Goal: Transaction & Acquisition: Register for event/course

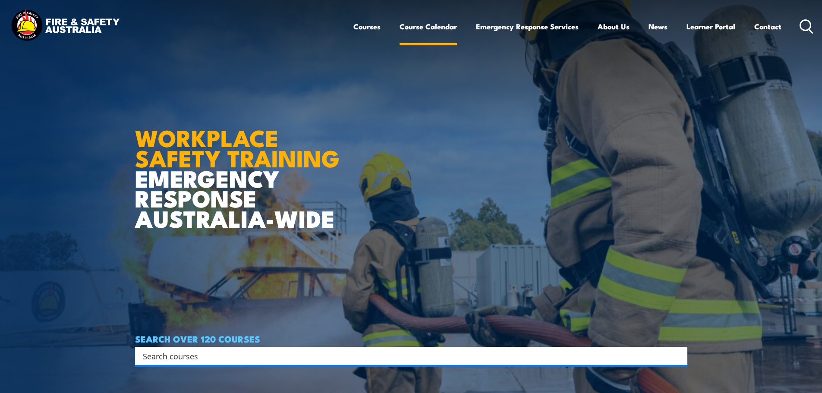
click at [432, 28] on link "Course Calendar" at bounding box center [428, 26] width 57 height 23
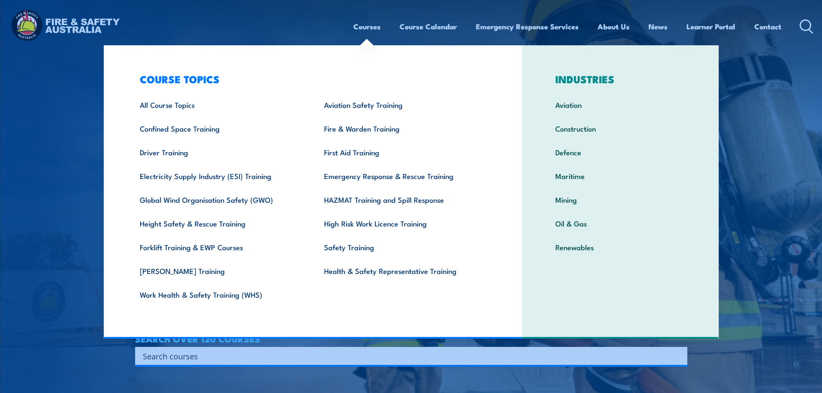
click at [368, 30] on link "Courses" at bounding box center [366, 26] width 27 height 23
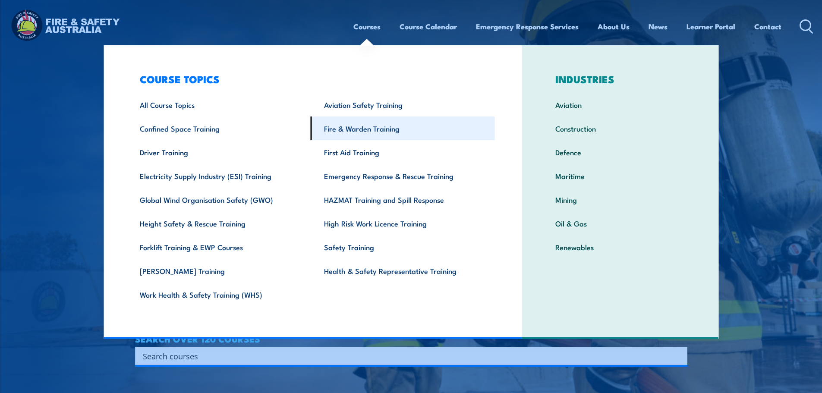
click at [368, 132] on link "Fire & Warden Training" at bounding box center [403, 129] width 184 height 24
click at [379, 133] on link "Fire & Warden Training" at bounding box center [403, 129] width 184 height 24
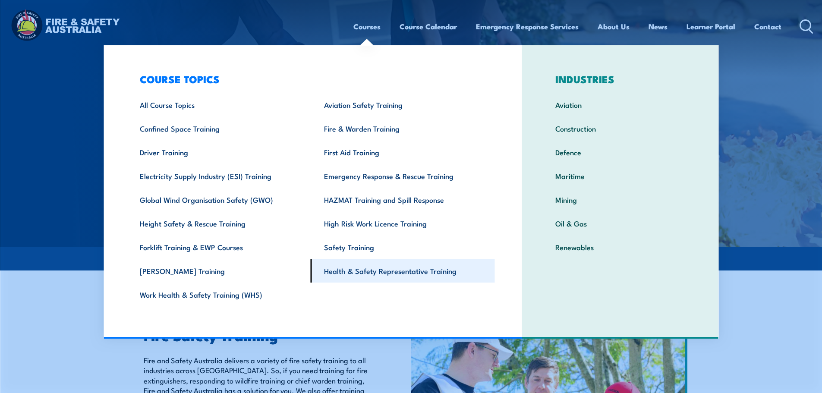
click at [388, 272] on link "Health & Safety Representative Training" at bounding box center [403, 271] width 184 height 24
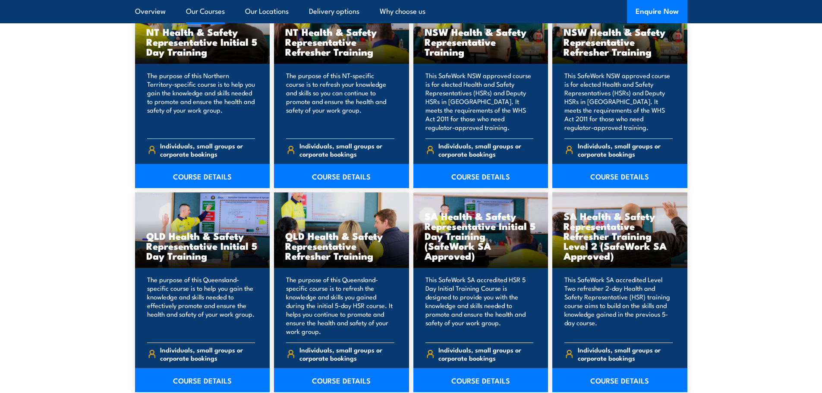
scroll to position [647, 0]
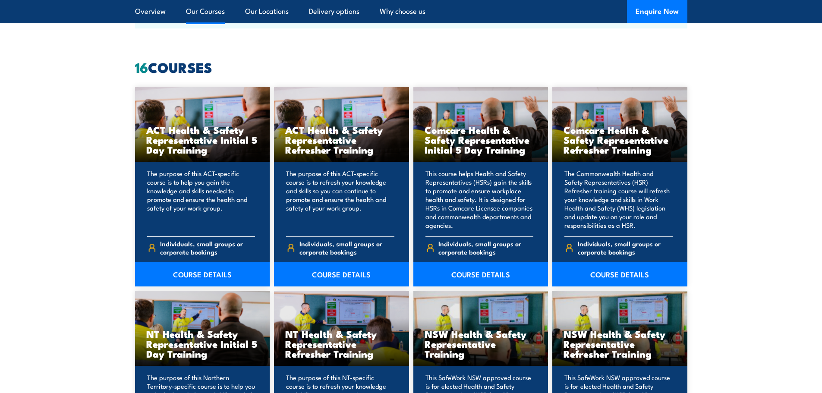
click at [202, 274] on link "COURSE DETAILS" at bounding box center [202, 274] width 135 height 24
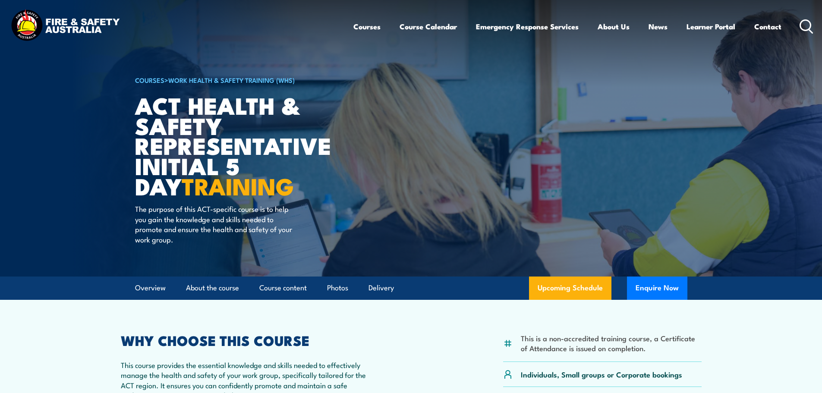
click at [34, 24] on img at bounding box center [65, 26] width 113 height 37
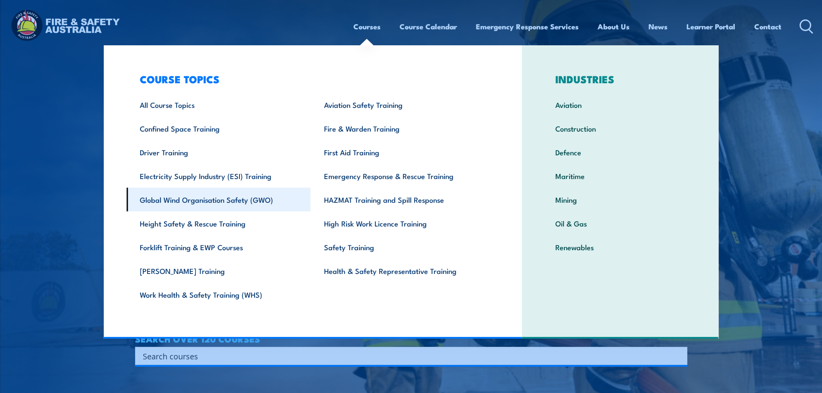
click at [231, 195] on link "Global Wind Organisation Safety (GWO)" at bounding box center [218, 200] width 184 height 24
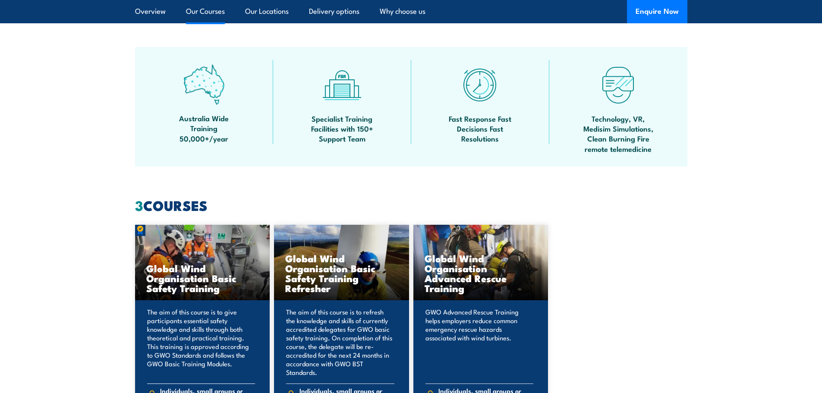
scroll to position [777, 0]
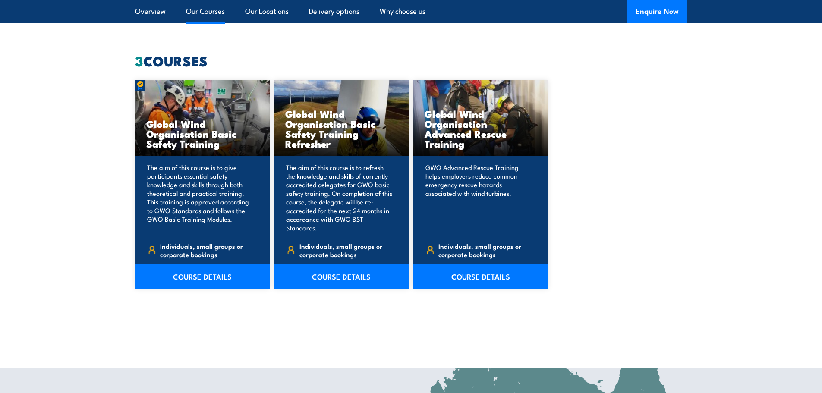
click at [203, 272] on link "COURSE DETAILS" at bounding box center [202, 277] width 135 height 24
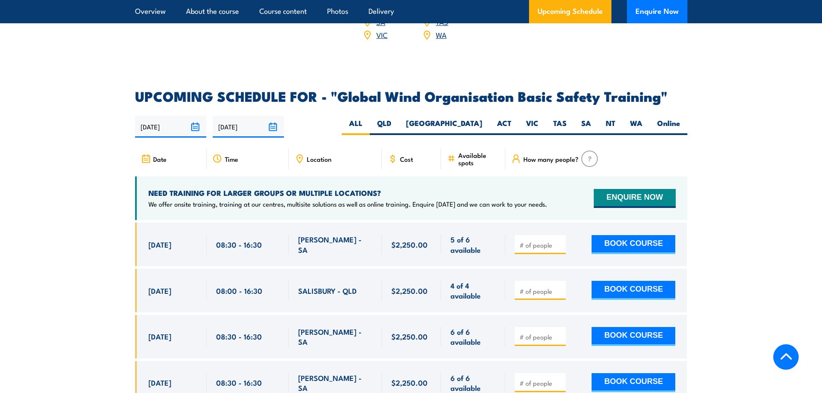
scroll to position [1338, 0]
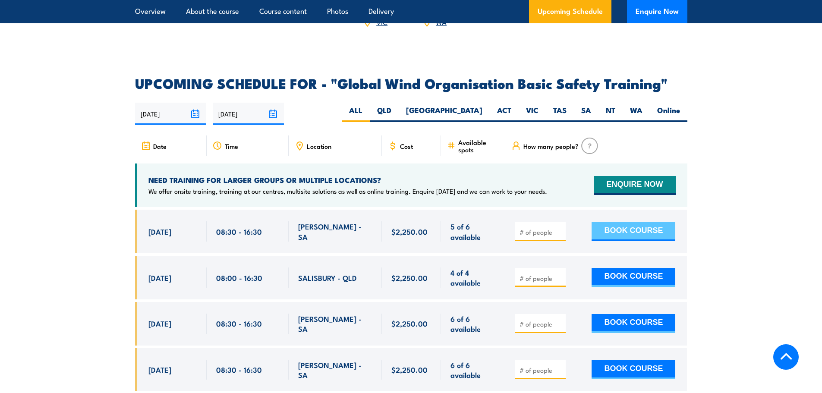
click at [641, 222] on button "BOOK COURSE" at bounding box center [634, 231] width 84 height 19
type input "1"
click at [560, 228] on input "1" at bounding box center [541, 232] width 43 height 9
click at [624, 222] on button "BOOK COURSE" at bounding box center [634, 231] width 84 height 19
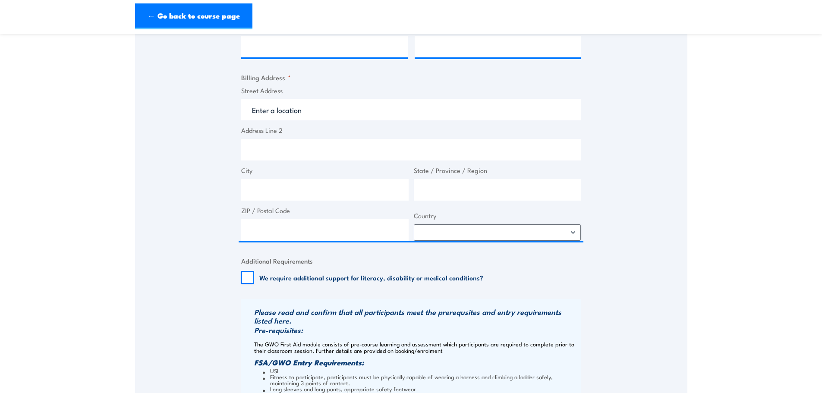
scroll to position [431, 0]
